Goal: Task Accomplishment & Management: Use online tool/utility

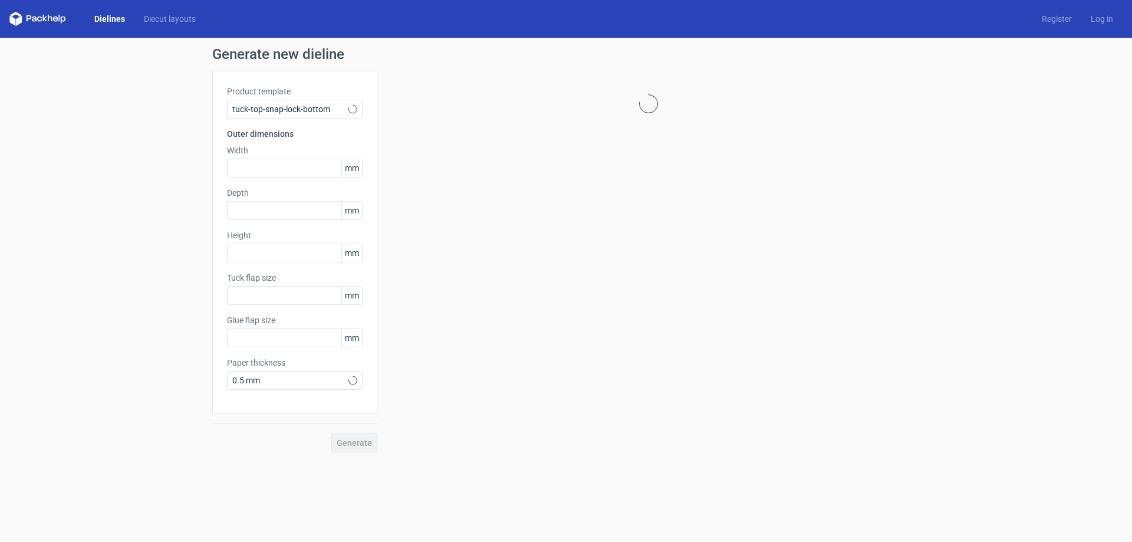
type input "15"
type input "10"
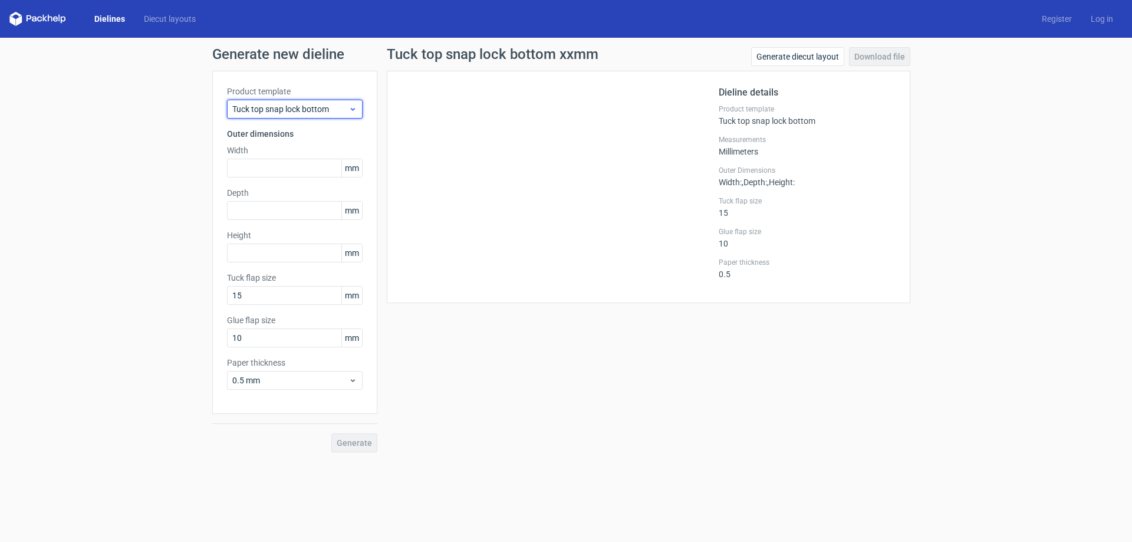
click at [342, 112] on span "Tuck top snap lock bottom" at bounding box center [290, 109] width 116 height 12
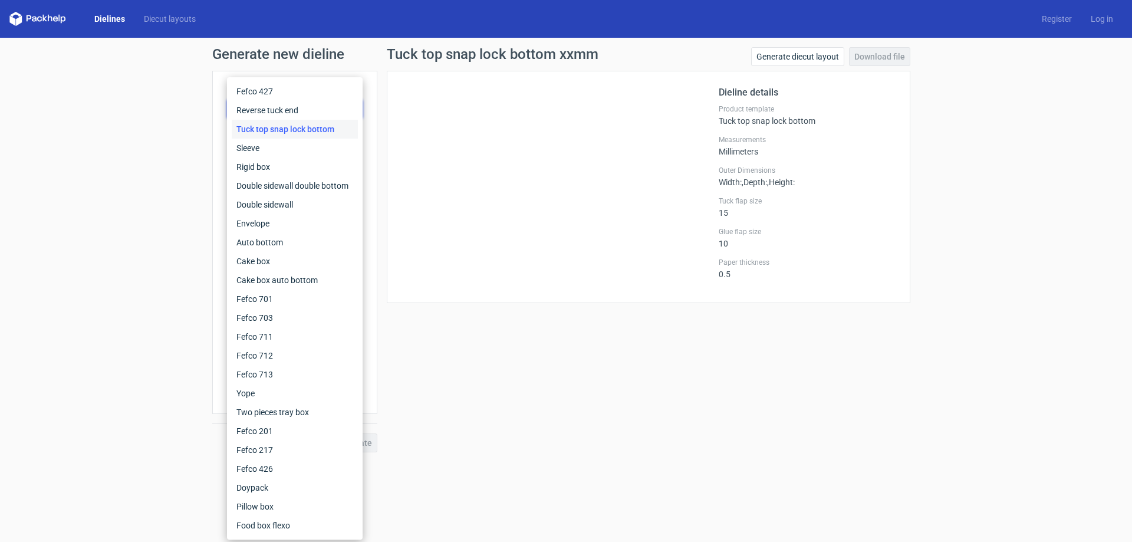
click at [326, 131] on div "Tuck top snap lock bottom" at bounding box center [295, 129] width 126 height 19
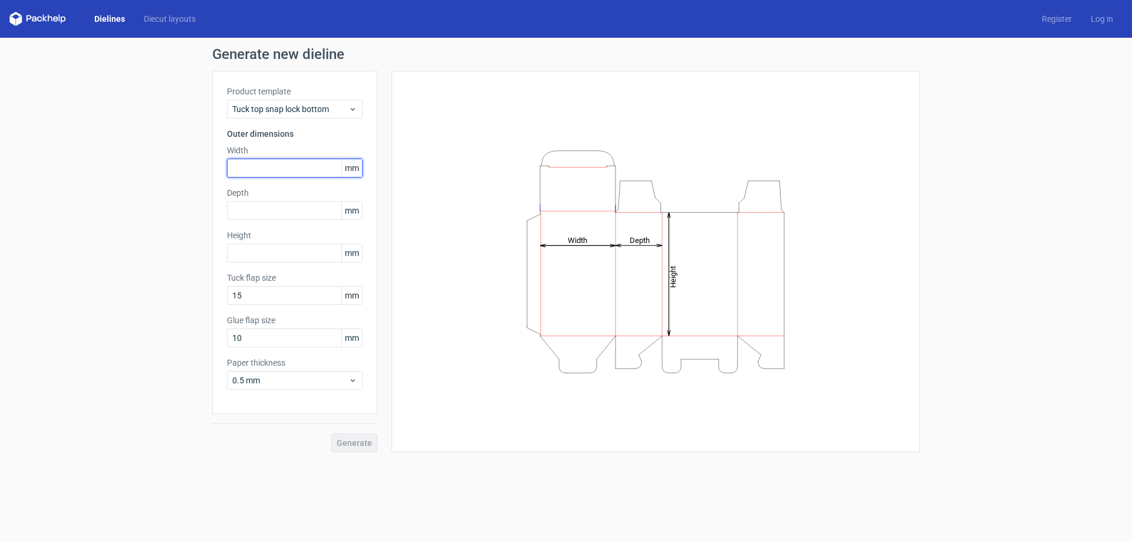
click at [301, 170] on input "text" at bounding box center [295, 168] width 136 height 19
click at [275, 164] on input "text" at bounding box center [295, 168] width 136 height 19
type input "141"
type input "170"
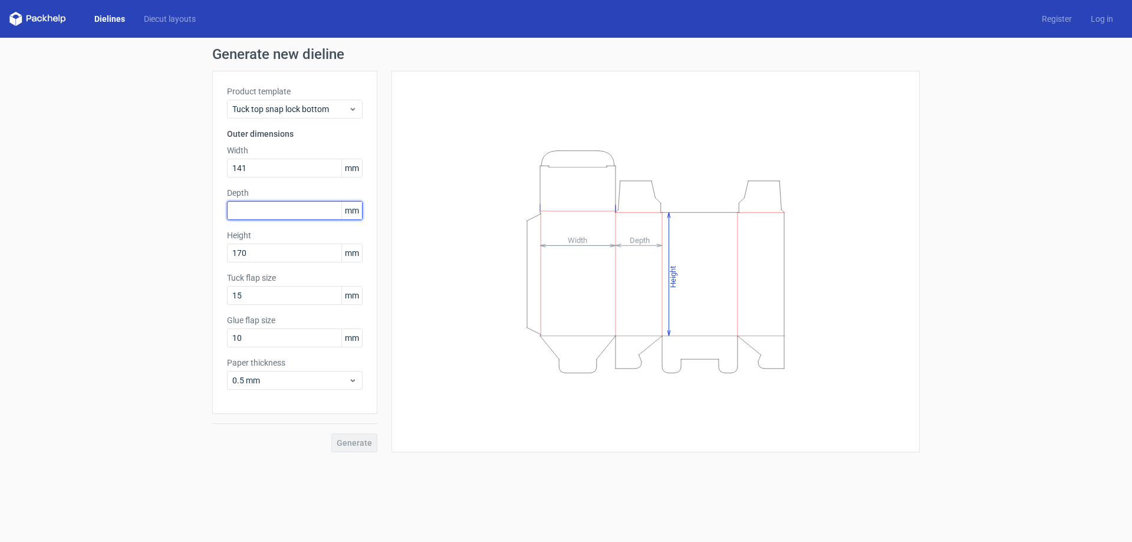
click at [291, 211] on input "text" at bounding box center [295, 210] width 136 height 19
type input "50"
drag, startPoint x: 363, startPoint y: 442, endPoint x: 453, endPoint y: 304, distance: 165.7
click at [466, 304] on div "Product template Tuck top snap lock bottom Outer dimensions Width 141 mm Depth …" at bounding box center [566, 262] width 708 height 382
drag, startPoint x: 300, startPoint y: 295, endPoint x: 0, endPoint y: 262, distance: 301.4
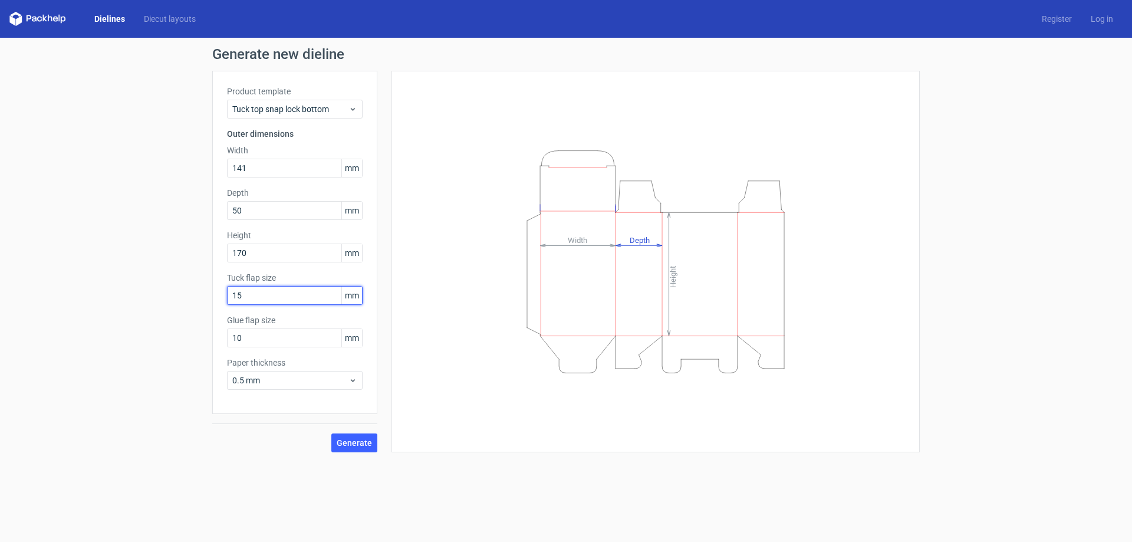
click at [18, 264] on div "Generate new dieline Product template Tuck top snap lock bottom Outer dimension…" at bounding box center [566, 250] width 1132 height 424
type input "20"
click at [275, 340] on input "10" at bounding box center [295, 337] width 136 height 19
click at [354, 445] on span "Generate" at bounding box center [354, 443] width 35 height 8
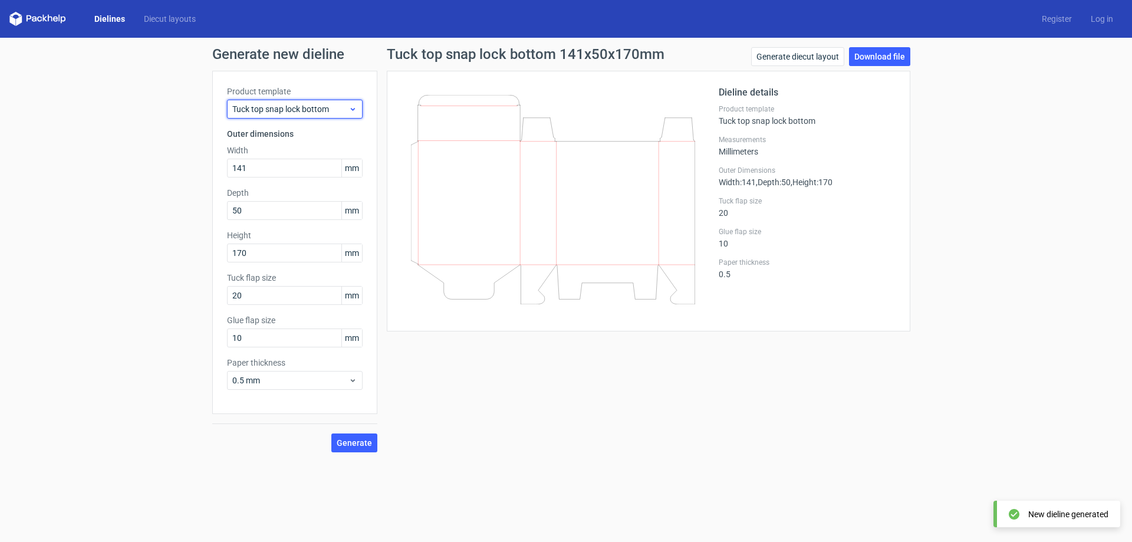
click at [291, 109] on span "Tuck top snap lock bottom" at bounding box center [290, 109] width 116 height 12
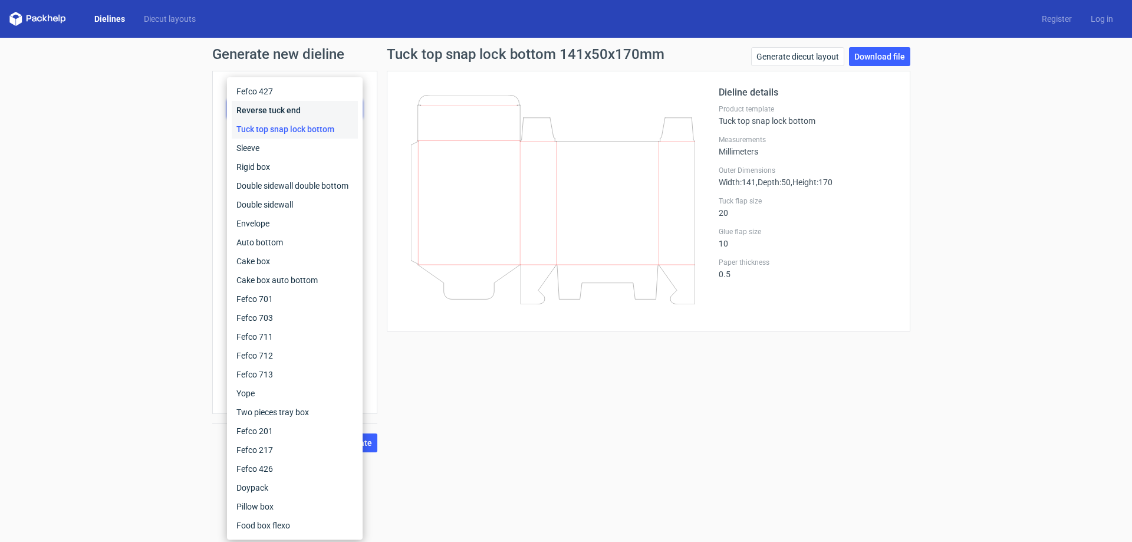
click at [297, 119] on div "Reverse tuck end" at bounding box center [295, 110] width 126 height 19
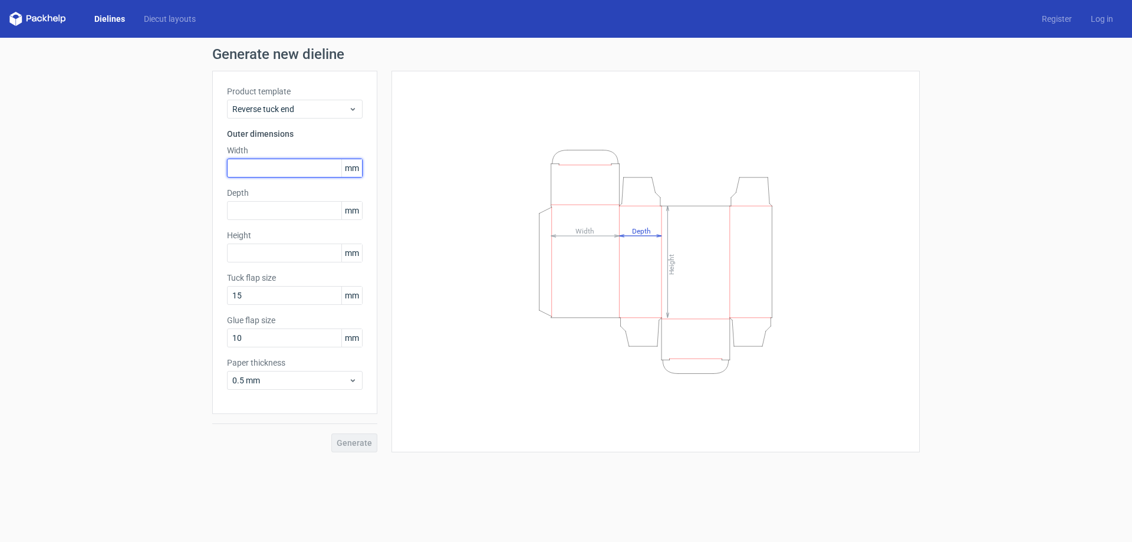
click at [275, 163] on input "text" at bounding box center [295, 168] width 136 height 19
click at [279, 216] on input "text" at bounding box center [295, 210] width 136 height 19
type input "50"
click at [280, 166] on input "text" at bounding box center [295, 168] width 136 height 19
type input "1"
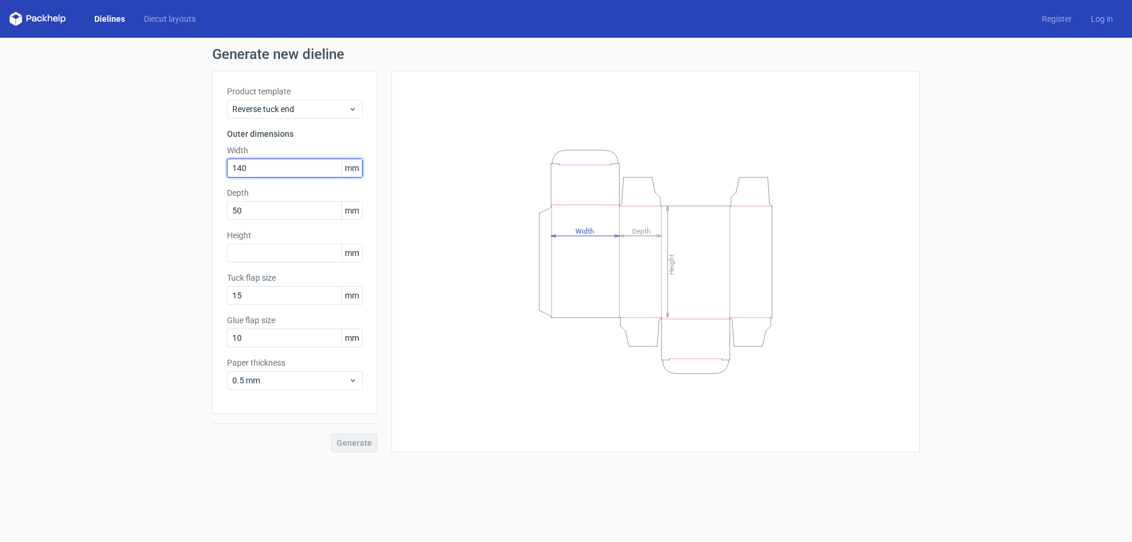
type input "140"
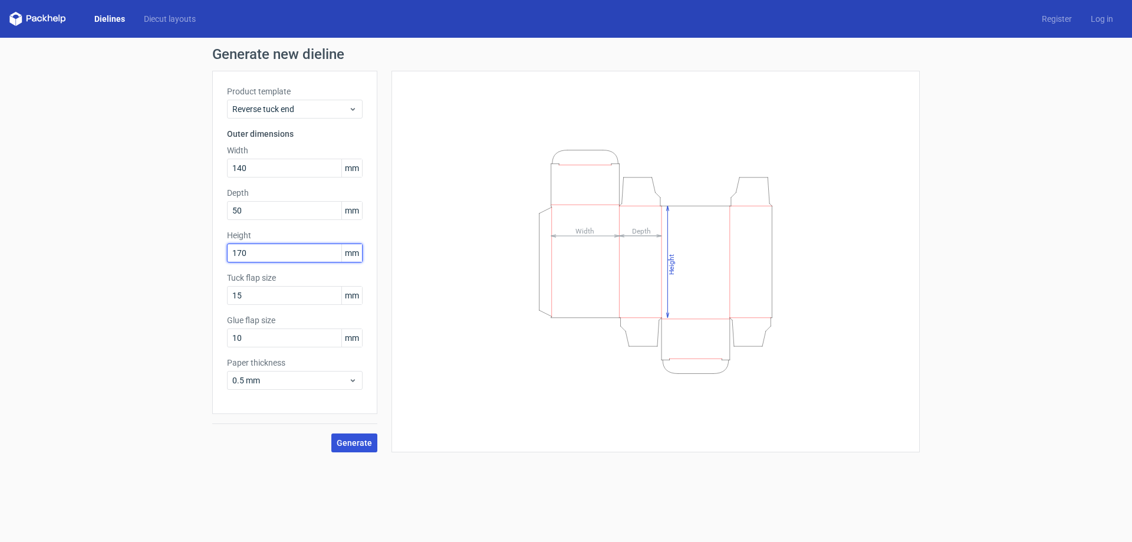
type input "170"
click at [362, 444] on span "Generate" at bounding box center [354, 443] width 35 height 8
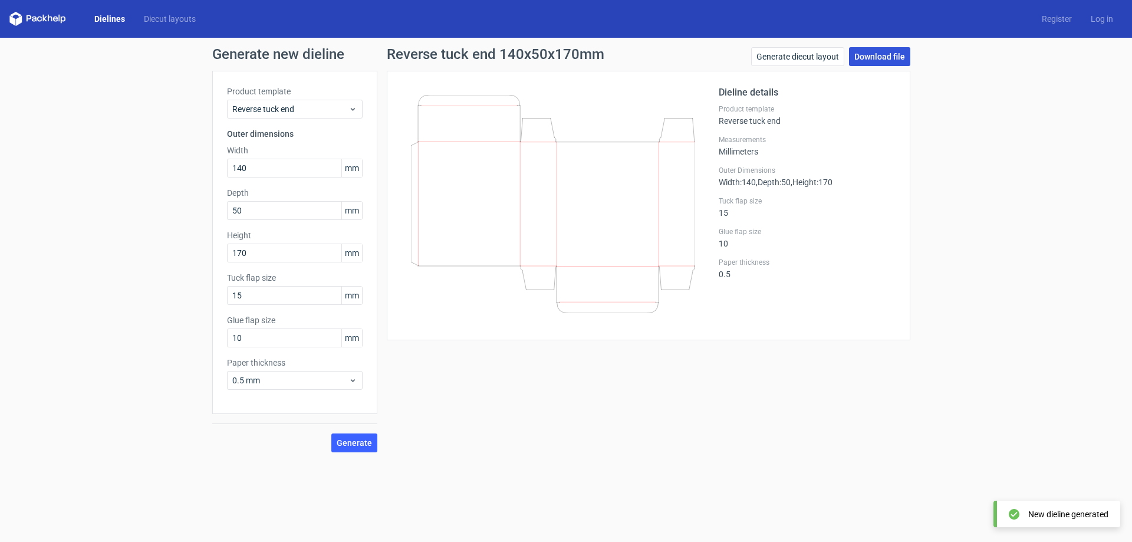
click at [877, 60] on link "Download file" at bounding box center [879, 56] width 61 height 19
drag, startPoint x: 114, startPoint y: 173, endPoint x: 0, endPoint y: 148, distance: 116.6
click at [0, 170] on div "Generate new dieline Product template Reverse tuck end Outer dimensions Width 1…" at bounding box center [566, 250] width 1132 height 424
type input "85"
type input "47"
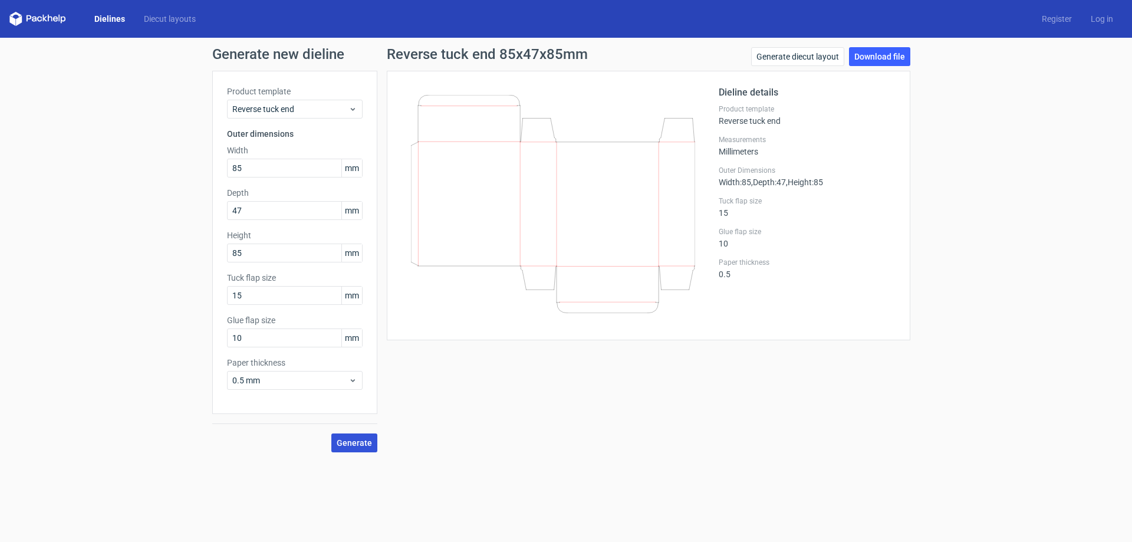
click at [340, 441] on span "Generate" at bounding box center [354, 443] width 35 height 8
click at [892, 52] on link "Download file" at bounding box center [879, 56] width 61 height 19
drag, startPoint x: 312, startPoint y: 170, endPoint x: 4, endPoint y: 154, distance: 308.8
click at [80, 162] on div "Generate new dieline Product template Reverse tuck end Outer dimensions Width 8…" at bounding box center [566, 250] width 1132 height 424
drag, startPoint x: 264, startPoint y: 250, endPoint x: 21, endPoint y: 193, distance: 249.6
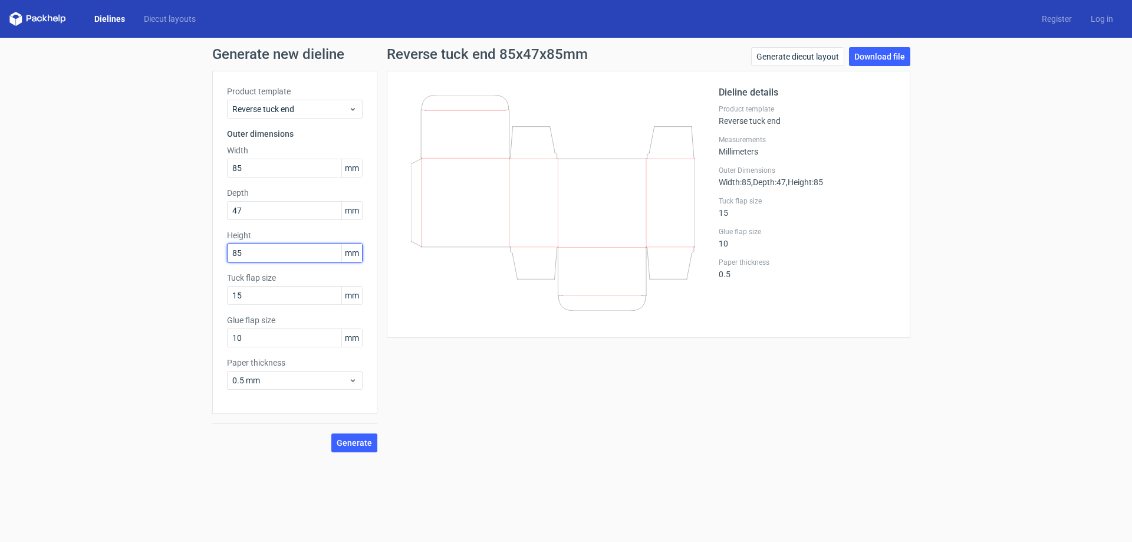
click at [0, 250] on div "Generate new dieline Product template Reverse tuck end Outer dimensions Width 8…" at bounding box center [566, 250] width 1132 height 424
click at [292, 239] on label "Height" at bounding box center [295, 235] width 136 height 12
drag, startPoint x: 283, startPoint y: 257, endPoint x: 6, endPoint y: 172, distance: 289.5
click at [0, 200] on div "Generate new dieline Product template Reverse tuck end Outer dimensions Width 8…" at bounding box center [566, 250] width 1132 height 424
type input "85"
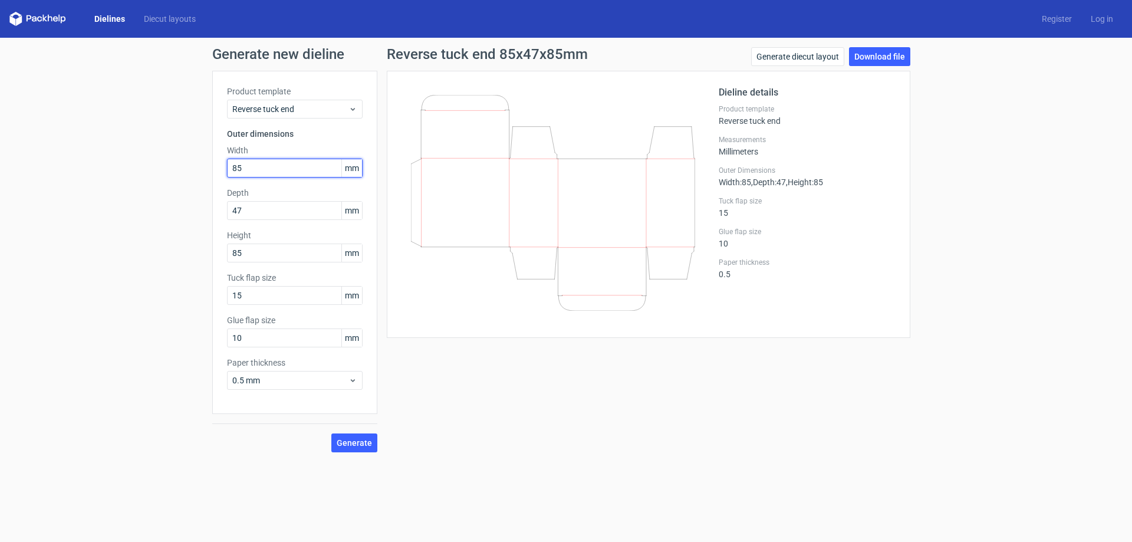
drag, startPoint x: 259, startPoint y: 169, endPoint x: 67, endPoint y: 153, distance: 192.8
click at [122, 152] on div "Generate new dieline Product template Reverse tuck end Outer dimensions Width 8…" at bounding box center [566, 250] width 1132 height 424
type input "114"
drag, startPoint x: 6, startPoint y: 211, endPoint x: 0, endPoint y: 196, distance: 16.1
click at [0, 196] on div "Generate new dieline Product template Reverse tuck end Outer dimensions Width 1…" at bounding box center [566, 250] width 1132 height 424
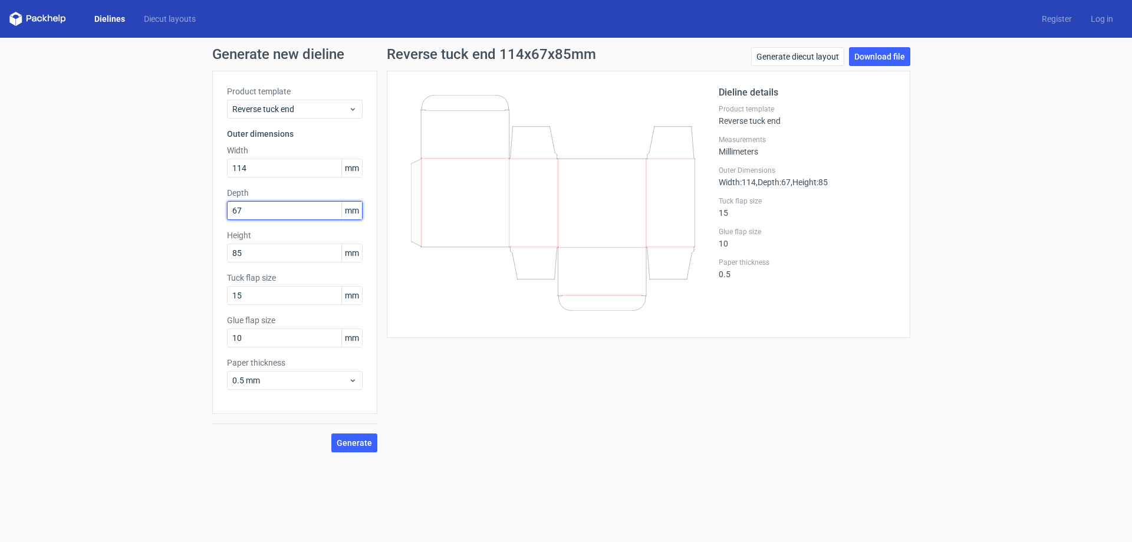
type input "67"
click at [355, 429] on div "Generate" at bounding box center [294, 433] width 165 height 38
click at [357, 436] on button "Generate" at bounding box center [354, 442] width 46 height 19
click at [877, 65] on link "Download file" at bounding box center [879, 56] width 61 height 19
drag, startPoint x: 272, startPoint y: 175, endPoint x: 58, endPoint y: 162, distance: 214.5
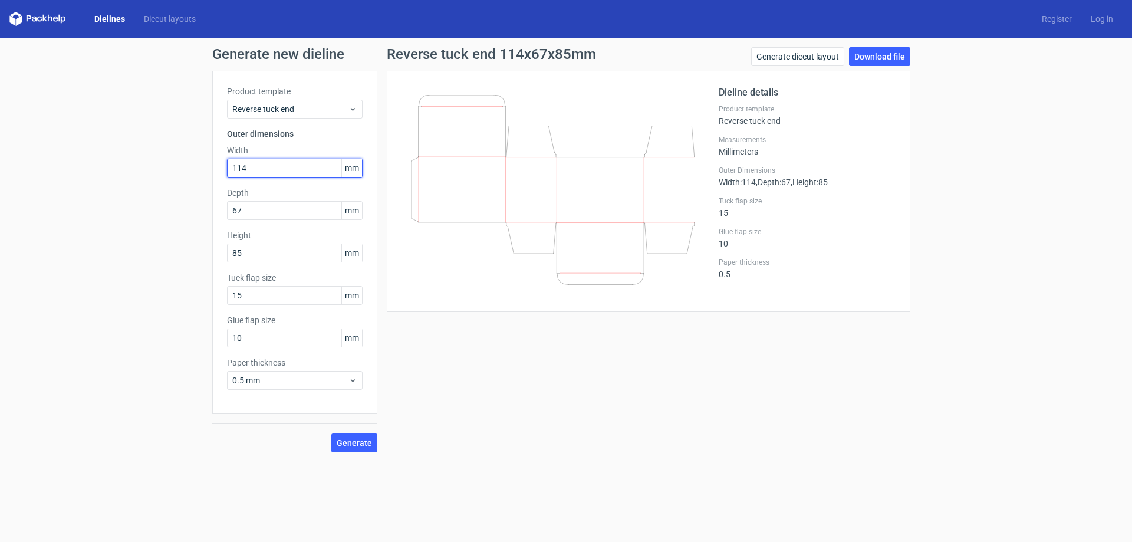
click at [103, 167] on div "Generate new dieline Product template Reverse tuck end Outer dimensions Width 1…" at bounding box center [566, 250] width 1132 height 424
type input "230"
click at [265, 251] on input "207" at bounding box center [295, 253] width 136 height 19
type input "204"
click at [275, 204] on input "67" at bounding box center [295, 210] width 136 height 19
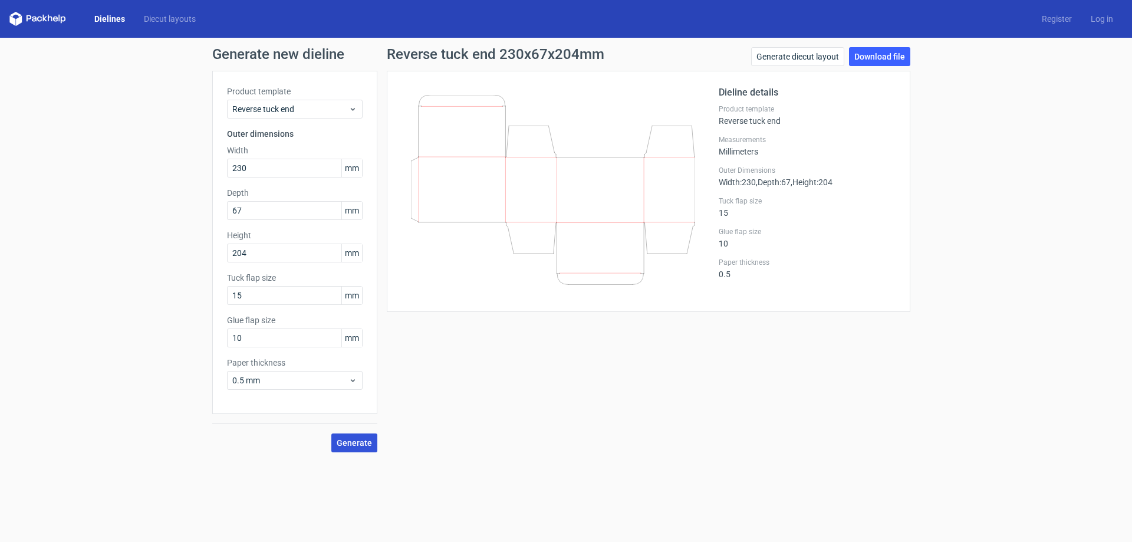
click at [369, 440] on span "Generate" at bounding box center [354, 443] width 35 height 8
drag, startPoint x: 262, startPoint y: 340, endPoint x: 0, endPoint y: 321, distance: 263.1
click at [14, 327] on div "Generate new dieline Product template Reverse tuck end Outer dimensions Width 2…" at bounding box center [566, 250] width 1132 height 424
type input "15"
drag, startPoint x: 251, startPoint y: 295, endPoint x: 11, endPoint y: 285, distance: 240.8
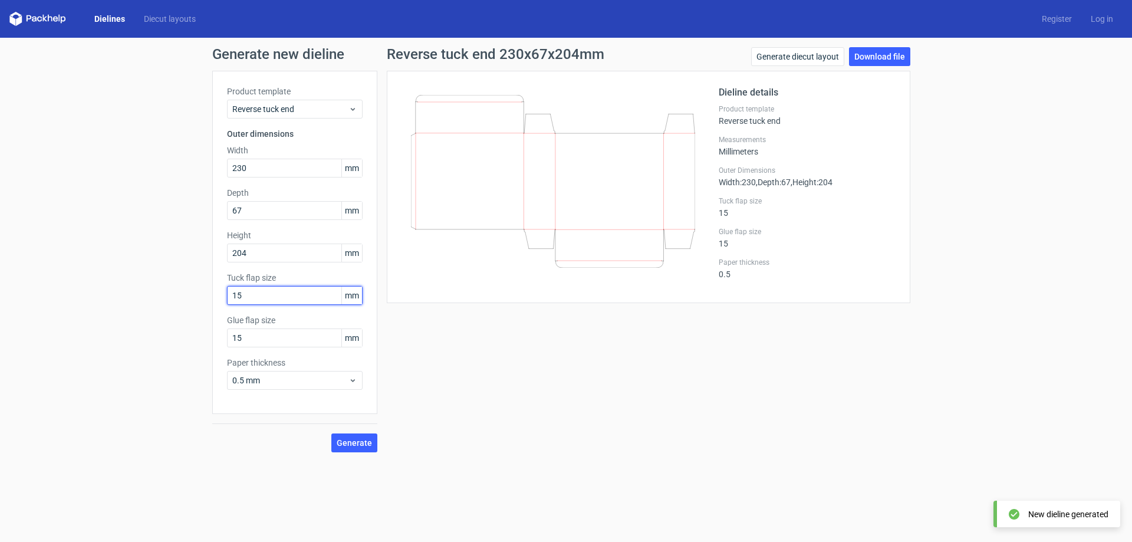
click at [157, 292] on div "Generate new dieline Product template Reverse tuck end Outer dimensions Width 2…" at bounding box center [566, 250] width 1132 height 424
type input "20"
click at [365, 445] on span "Generate" at bounding box center [354, 443] width 35 height 8
click at [362, 437] on button "Generate" at bounding box center [354, 442] width 46 height 19
click at [876, 68] on div "Generate diecut layout Download file" at bounding box center [830, 59] width 159 height 24
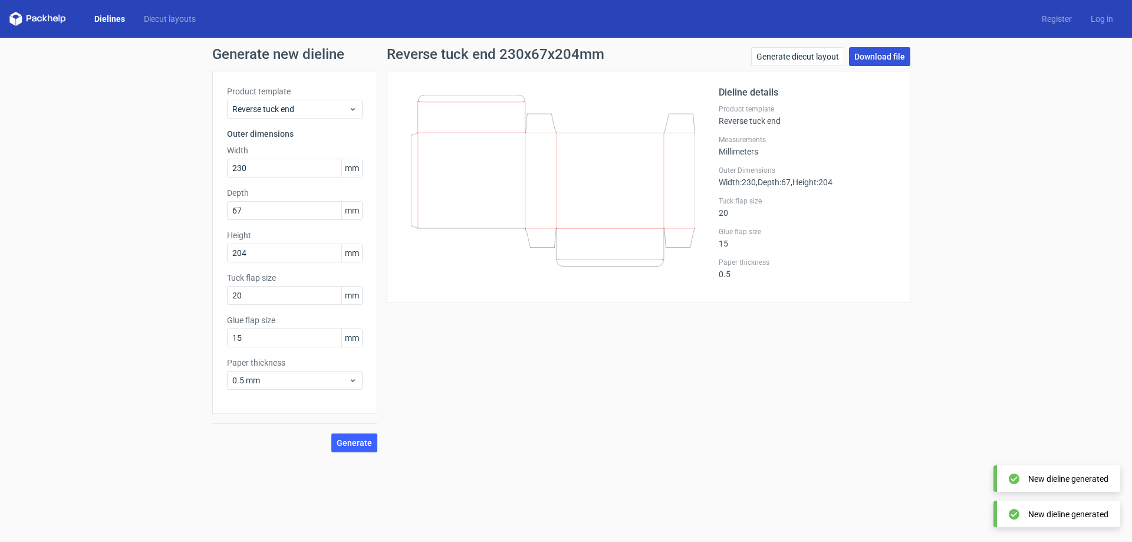
click at [883, 57] on link "Download file" at bounding box center [879, 56] width 61 height 19
